Goal: Transaction & Acquisition: Book appointment/travel/reservation

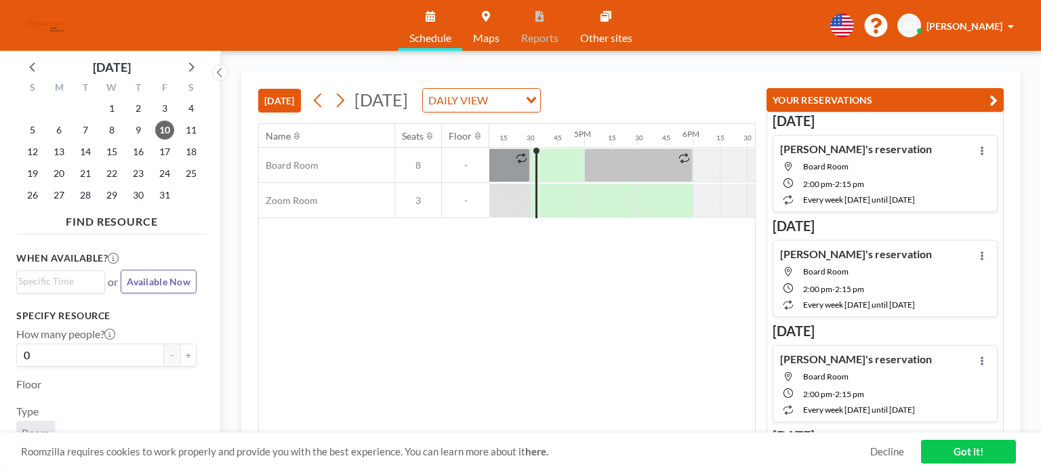
scroll to position [0, 1761]
click at [81, 274] on input "Search for option" at bounding box center [57, 282] width 79 height 16
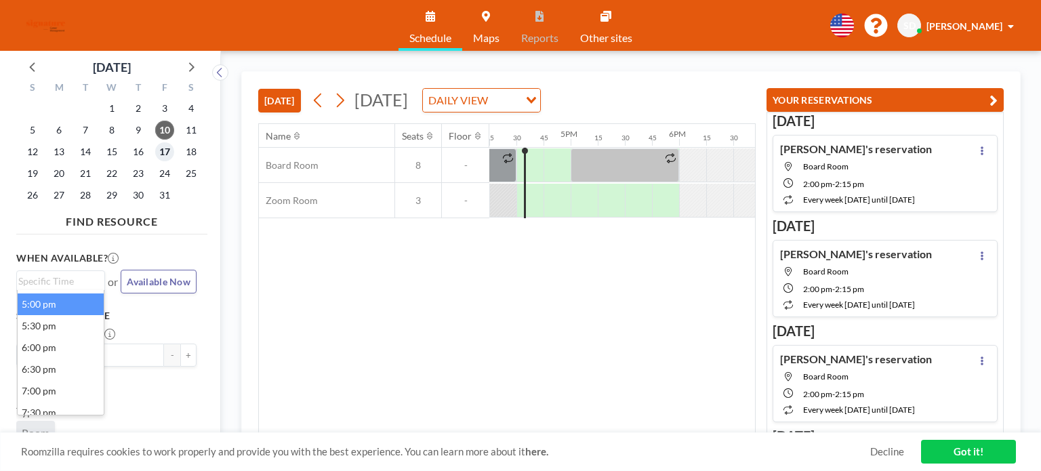
click at [160, 158] on span "17" at bounding box center [164, 151] width 19 height 19
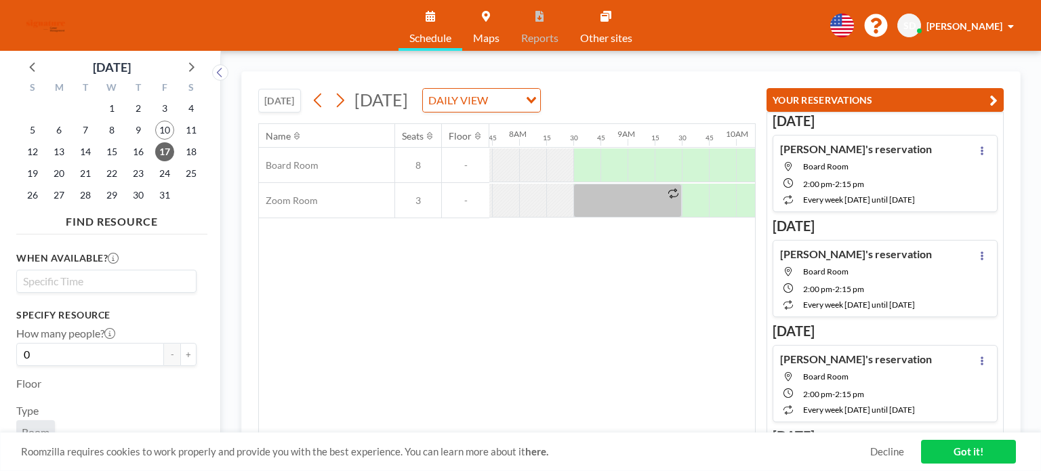
click at [70, 284] on input "Search for option" at bounding box center [103, 281] width 170 height 16
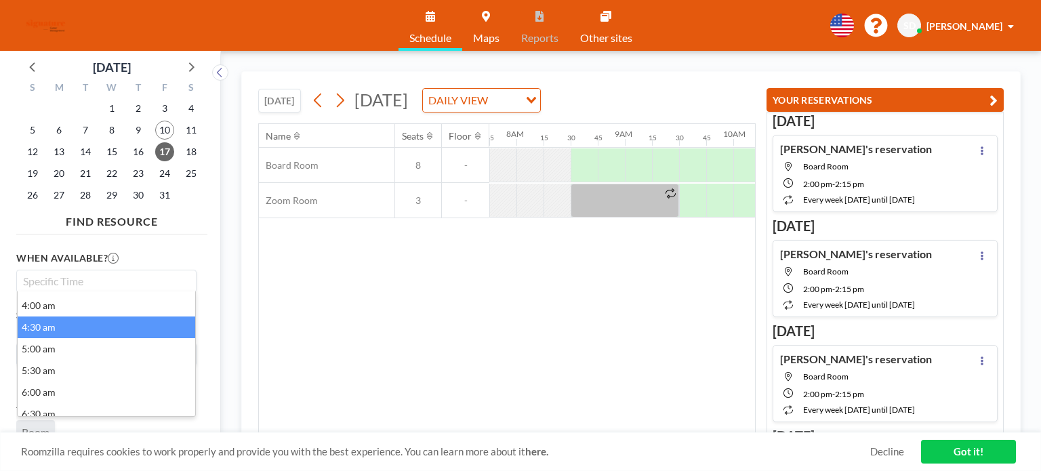
click at [69, 325] on li "4:30 am" at bounding box center [106, 327] width 177 height 22
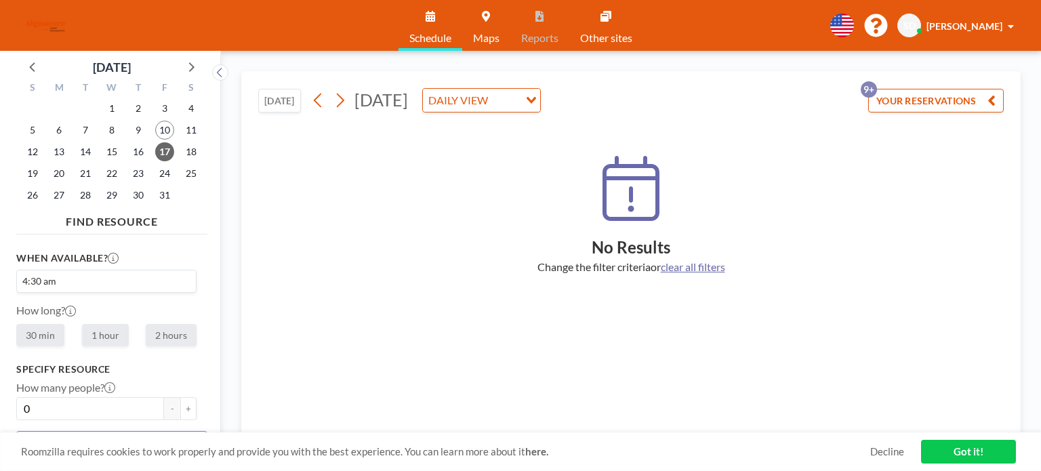
click at [77, 287] on div "4:30 am Loading..." at bounding box center [106, 281] width 179 height 22
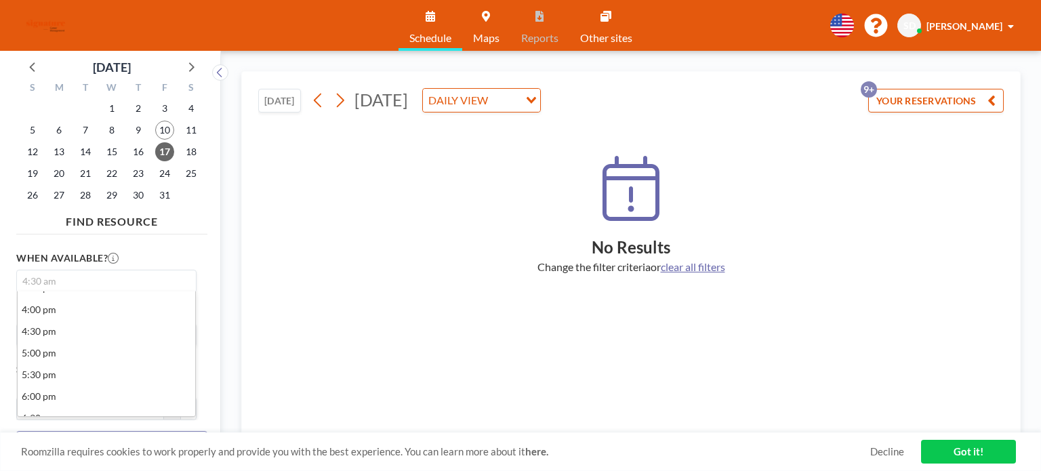
scroll to position [691, 0]
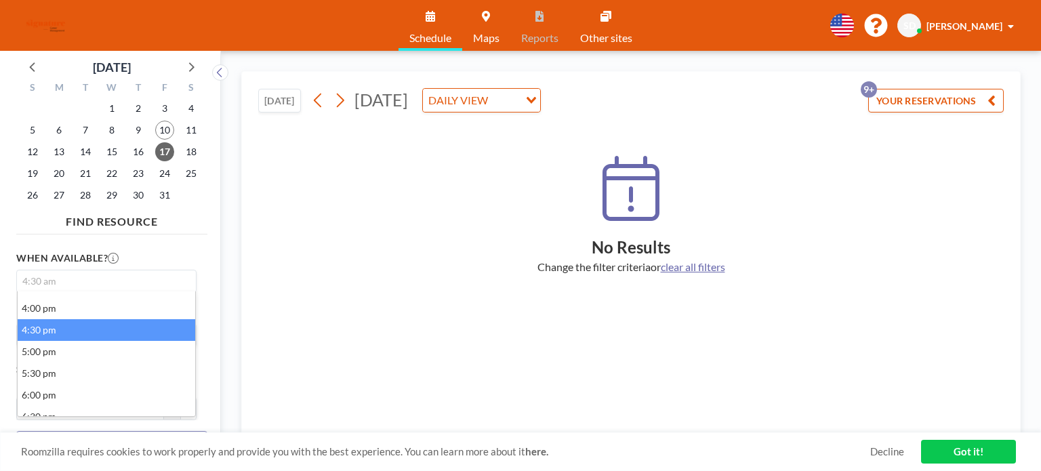
click at [64, 324] on li "4:30 pm" at bounding box center [106, 330] width 177 height 22
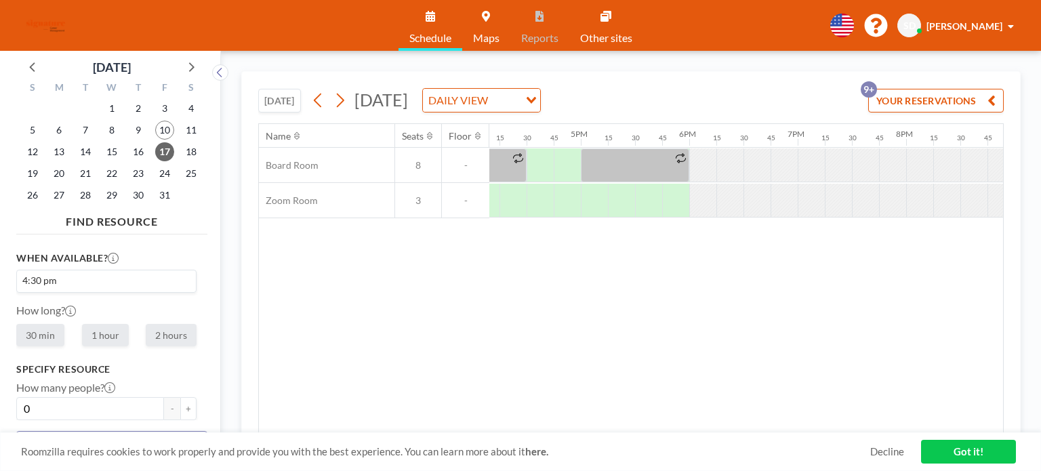
scroll to position [0, 1761]
click at [30, 314] on label "How long?" at bounding box center [46, 309] width 60 height 13
click at [33, 341] on label "30 min" at bounding box center [40, 335] width 48 height 22
radio input "true"
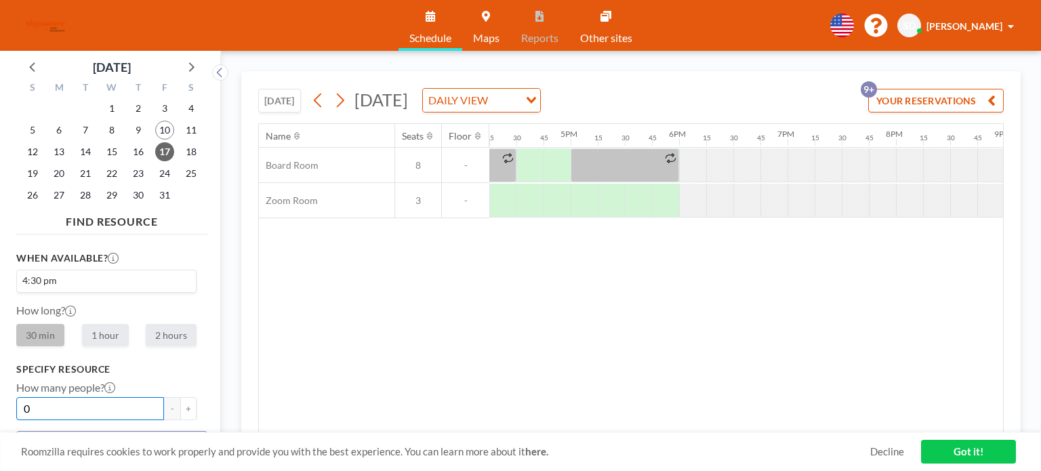
drag, startPoint x: 131, startPoint y: 412, endPoint x: 10, endPoint y: 402, distance: 121.6
click at [10, 402] on aside "[DATE] S M T W T F S 28 29 30 1 2 3 4 5 6 7 8 9 10 11 12 13 14 15 16 17 18 19 2…" at bounding box center [105, 261] width 210 height 420
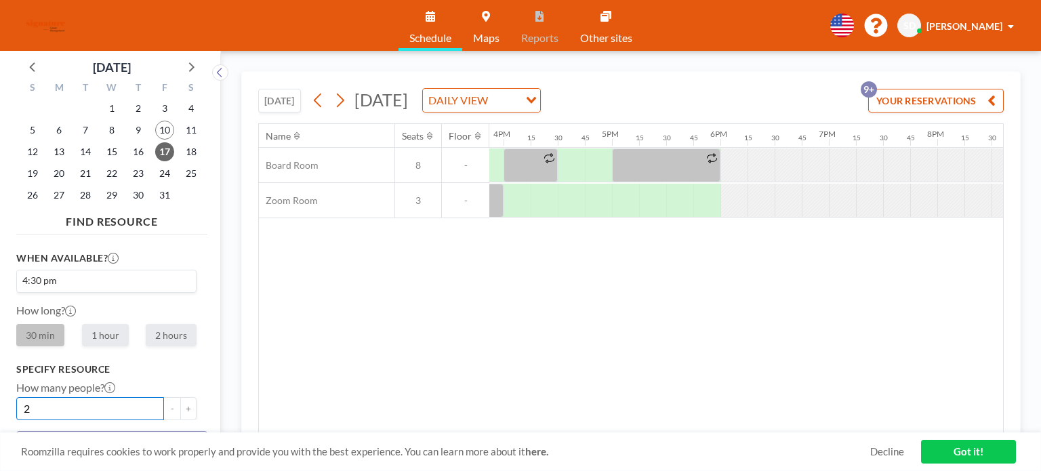
type input "2"
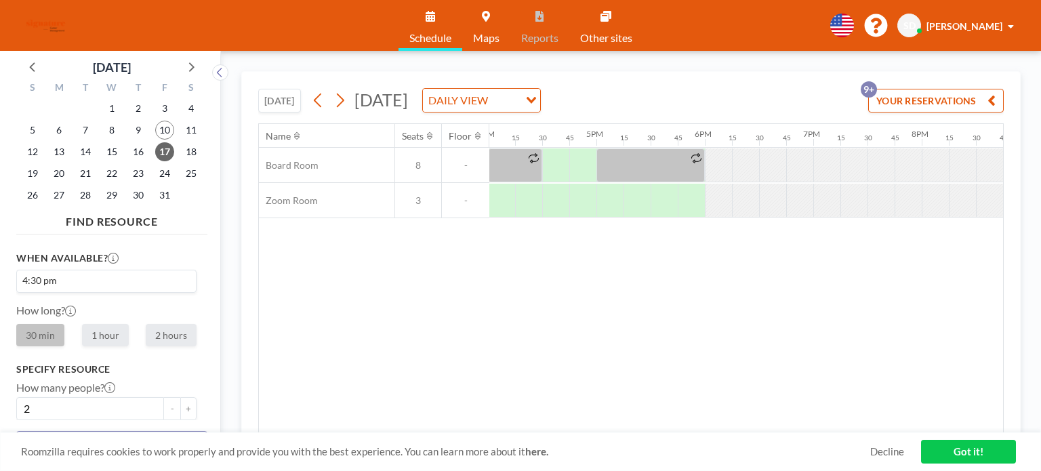
click at [178, 384] on div "How many people? 2 - +" at bounding box center [106, 400] width 180 height 39
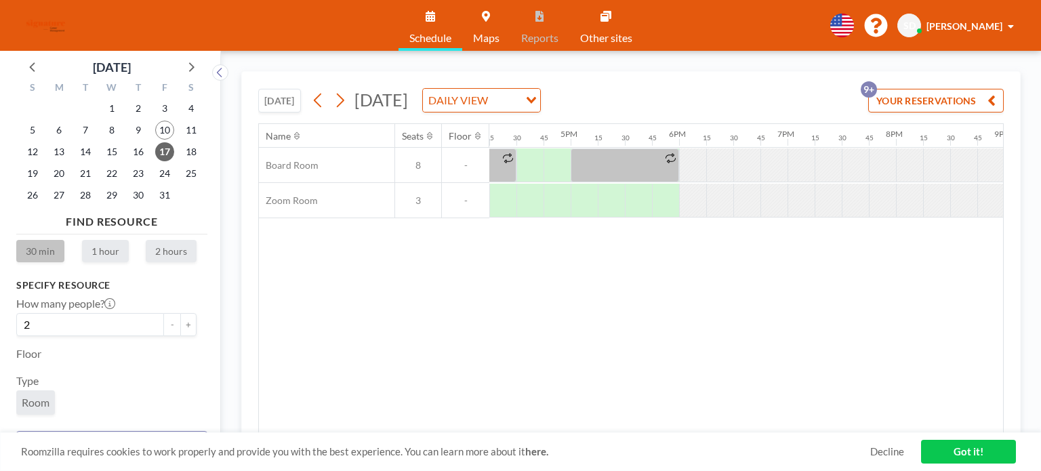
scroll to position [133, 0]
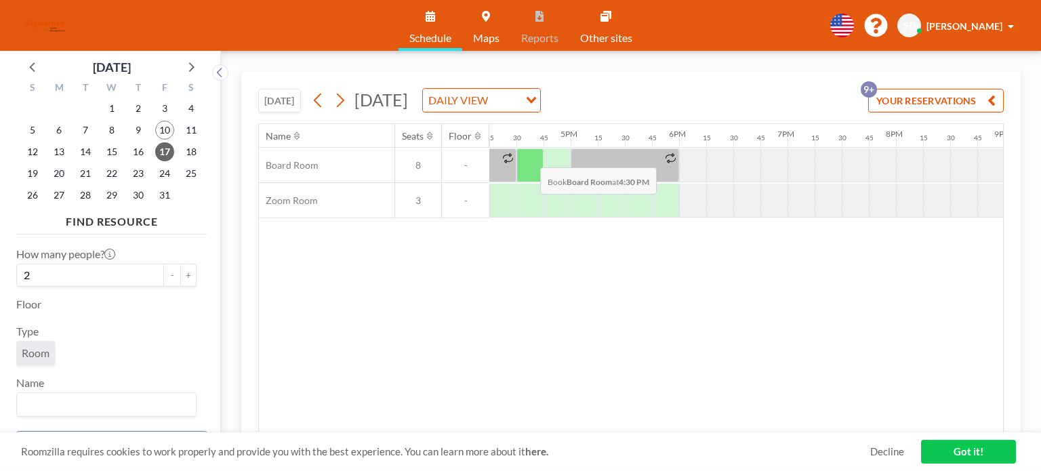
click at [530, 156] on div at bounding box center [529, 165] width 27 height 34
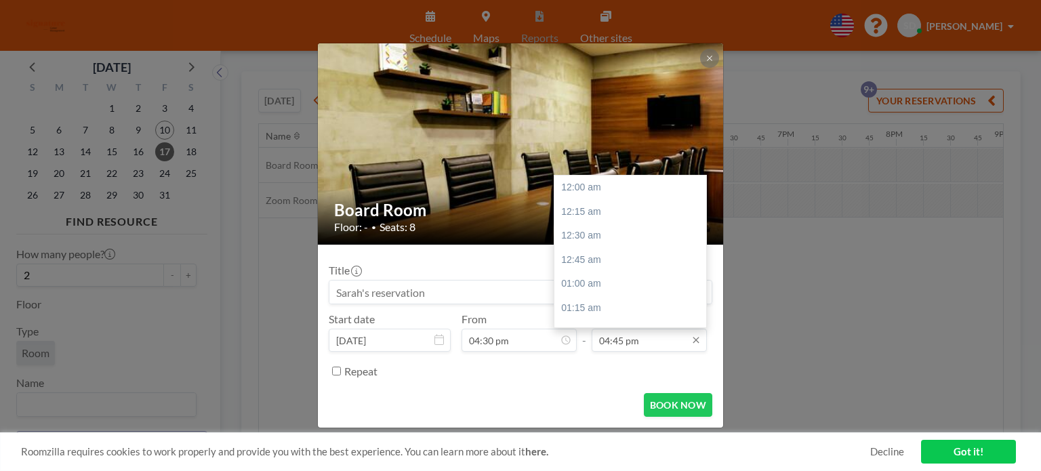
scroll to position [1615, 0]
click at [641, 343] on input "04:45 pm" at bounding box center [648, 340] width 115 height 23
click at [577, 216] on div "05:00 pm" at bounding box center [633, 212] width 159 height 24
type input "05:00 pm"
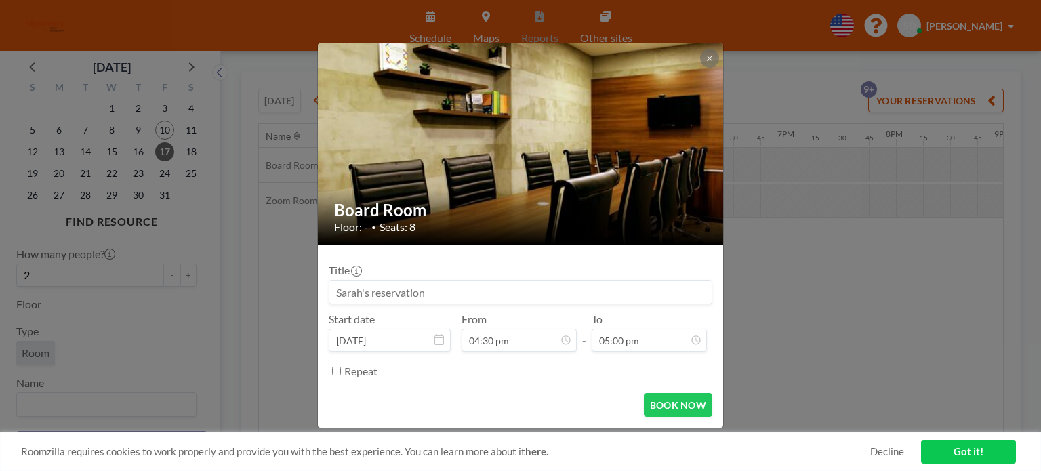
scroll to position [1592, 0]
click at [369, 371] on label "Repeat" at bounding box center [360, 371] width 33 height 14
click at [341, 371] on input "Repeat" at bounding box center [336, 370] width 9 height 9
checkbox input "true"
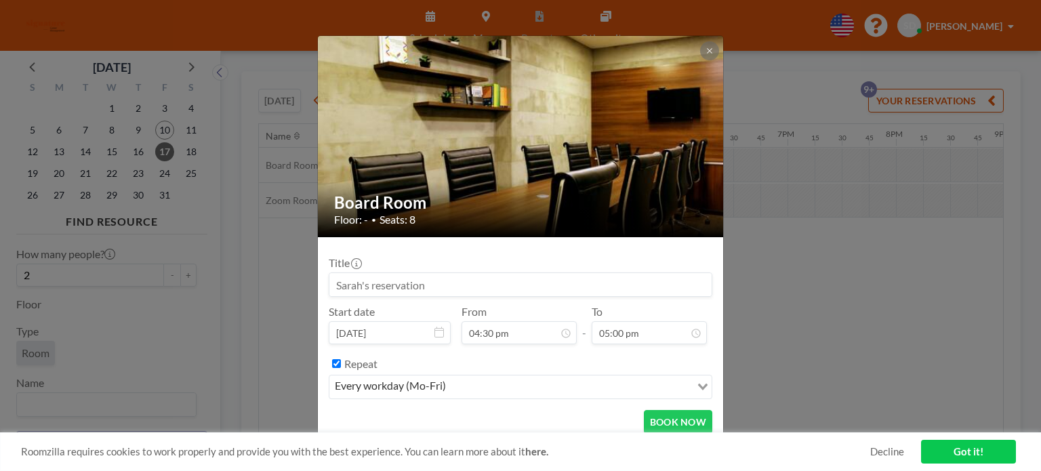
click at [466, 389] on input "Search for option" at bounding box center [569, 387] width 239 height 18
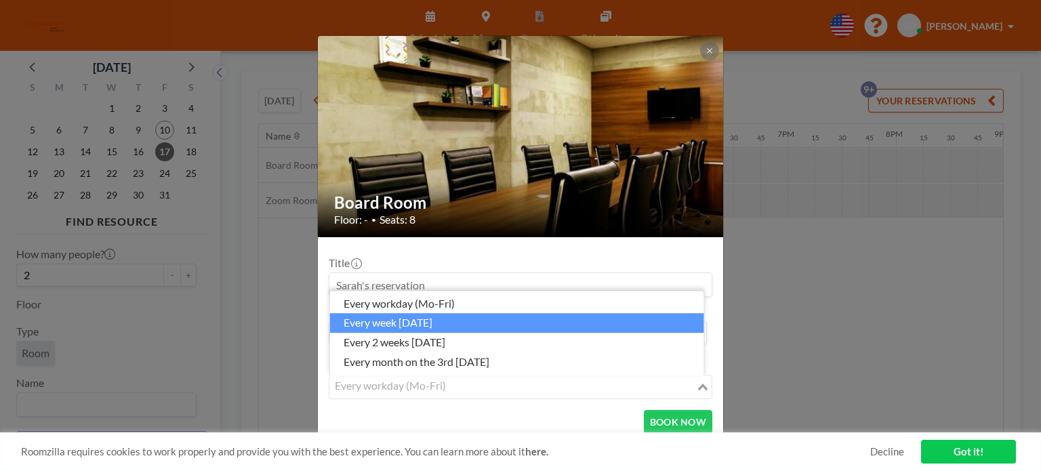
click at [442, 327] on li "every week [DATE]" at bounding box center [517, 324] width 374 height 20
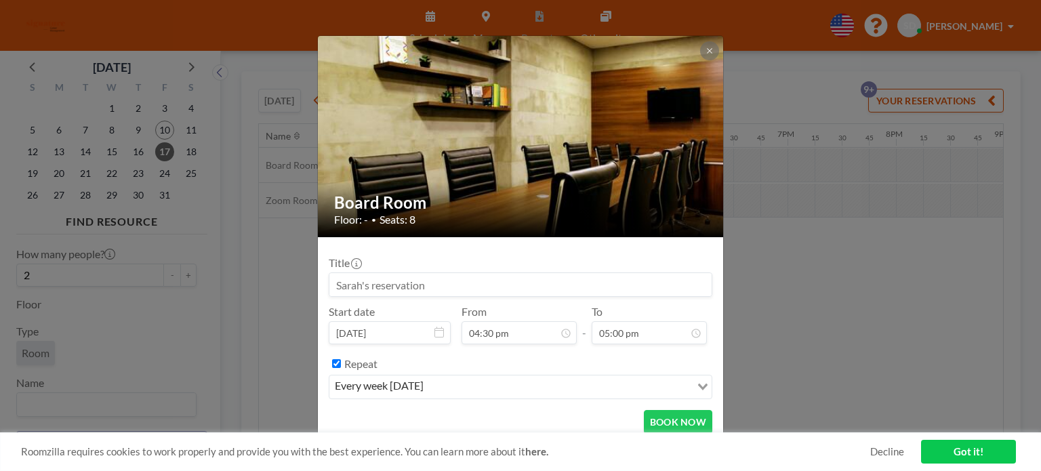
click at [539, 358] on div "Repeat" at bounding box center [528, 363] width 368 height 22
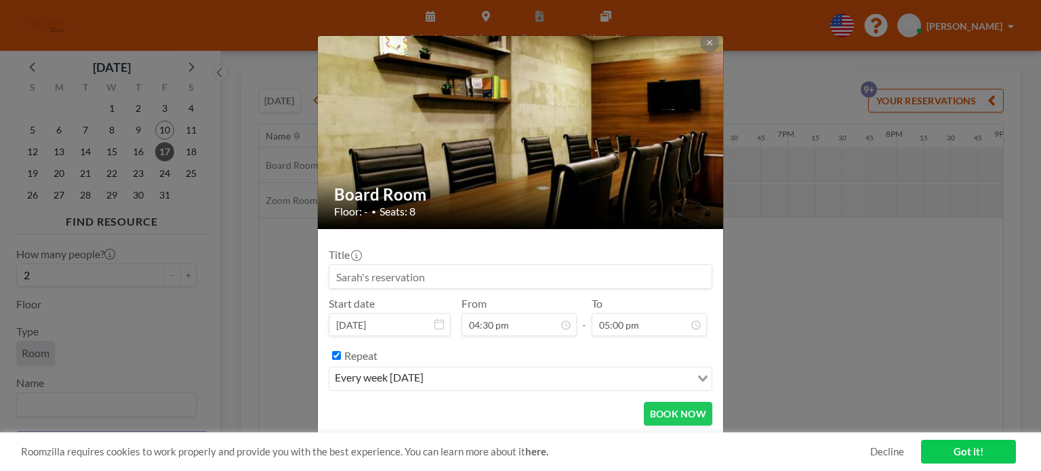
scroll to position [7, 0]
click at [663, 402] on button "BOOK NOW" at bounding box center [678, 414] width 68 height 24
